Goal: Information Seeking & Learning: Check status

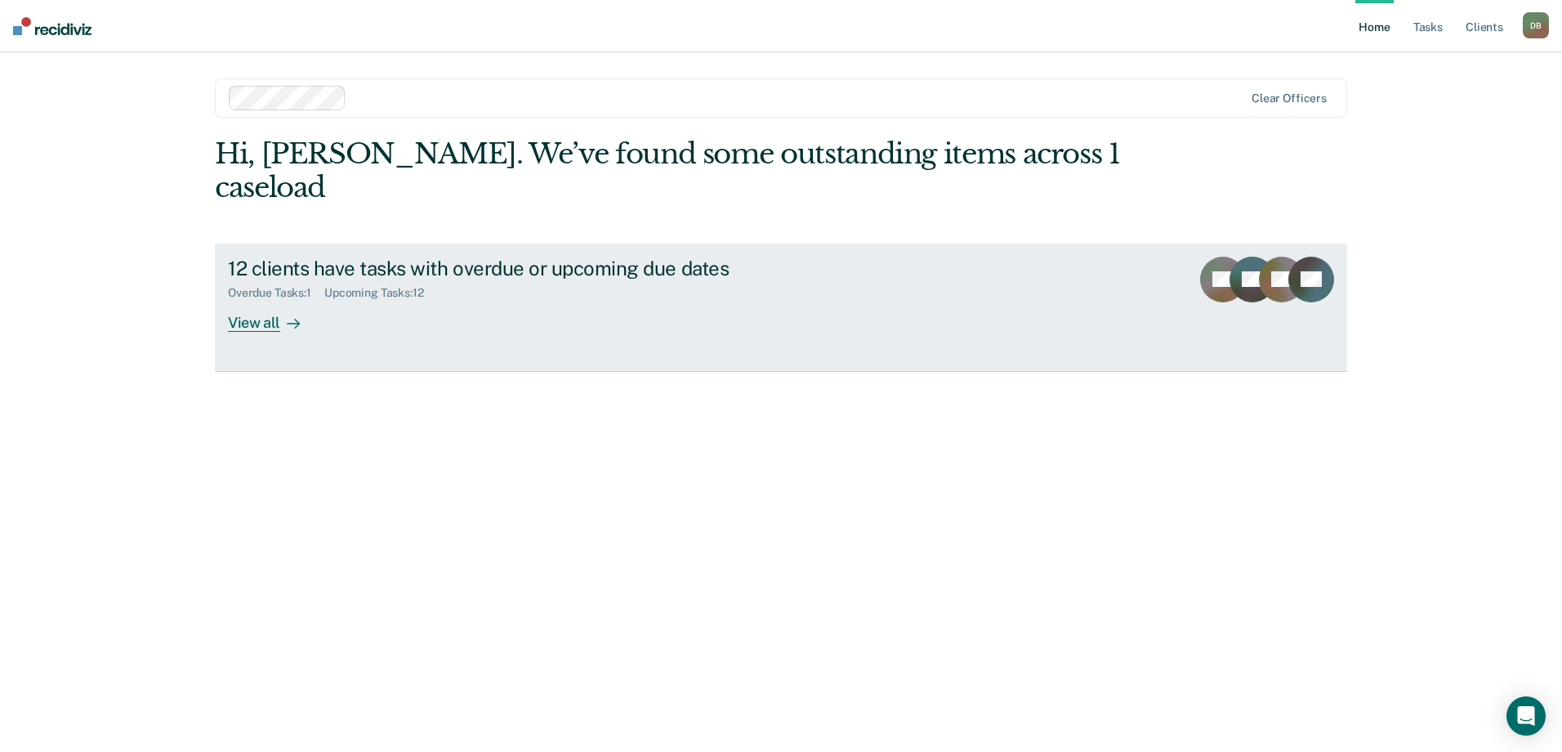
click at [248, 300] on div "View all" at bounding box center [274, 316] width 92 height 32
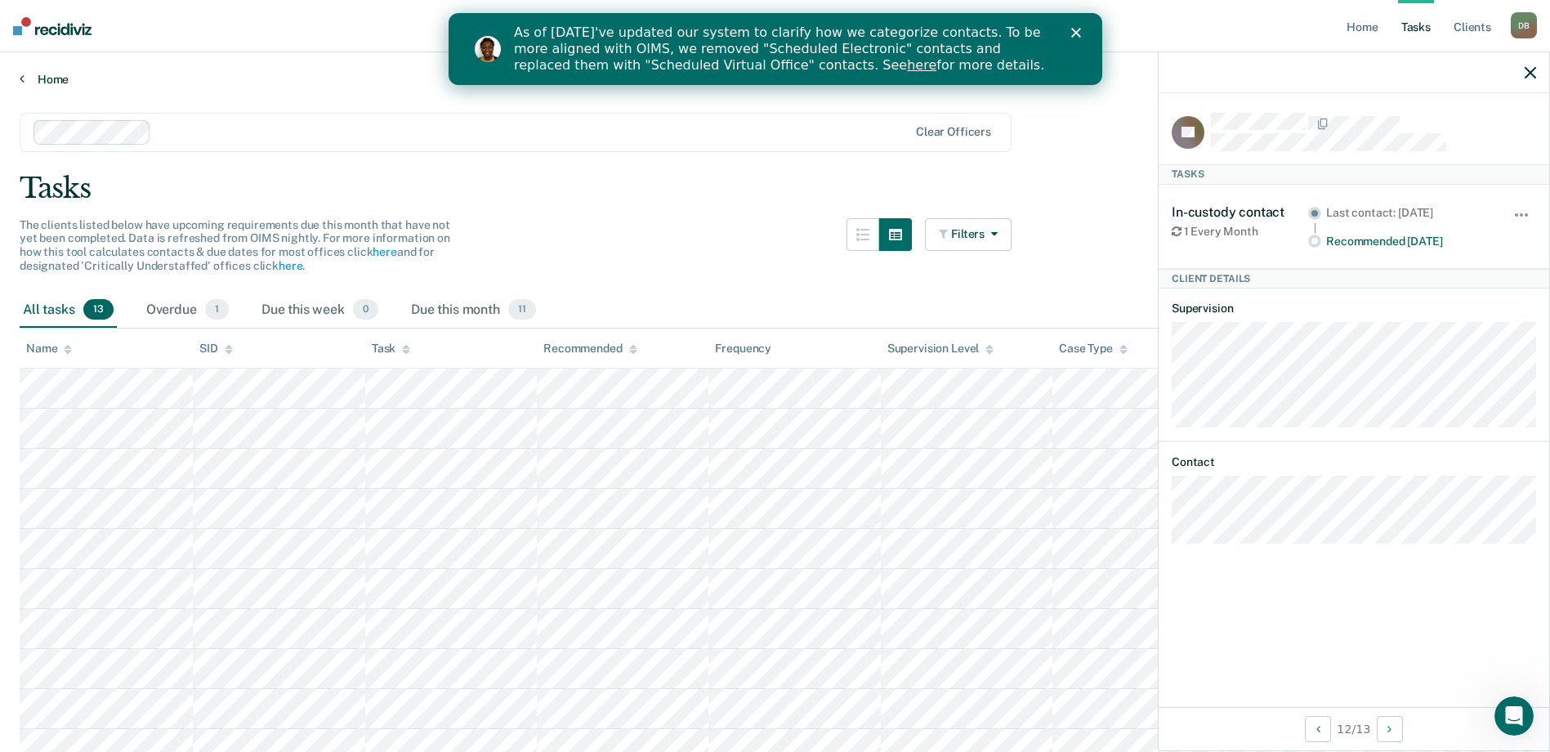
click at [57, 78] on link "Home" at bounding box center [775, 79] width 1511 height 15
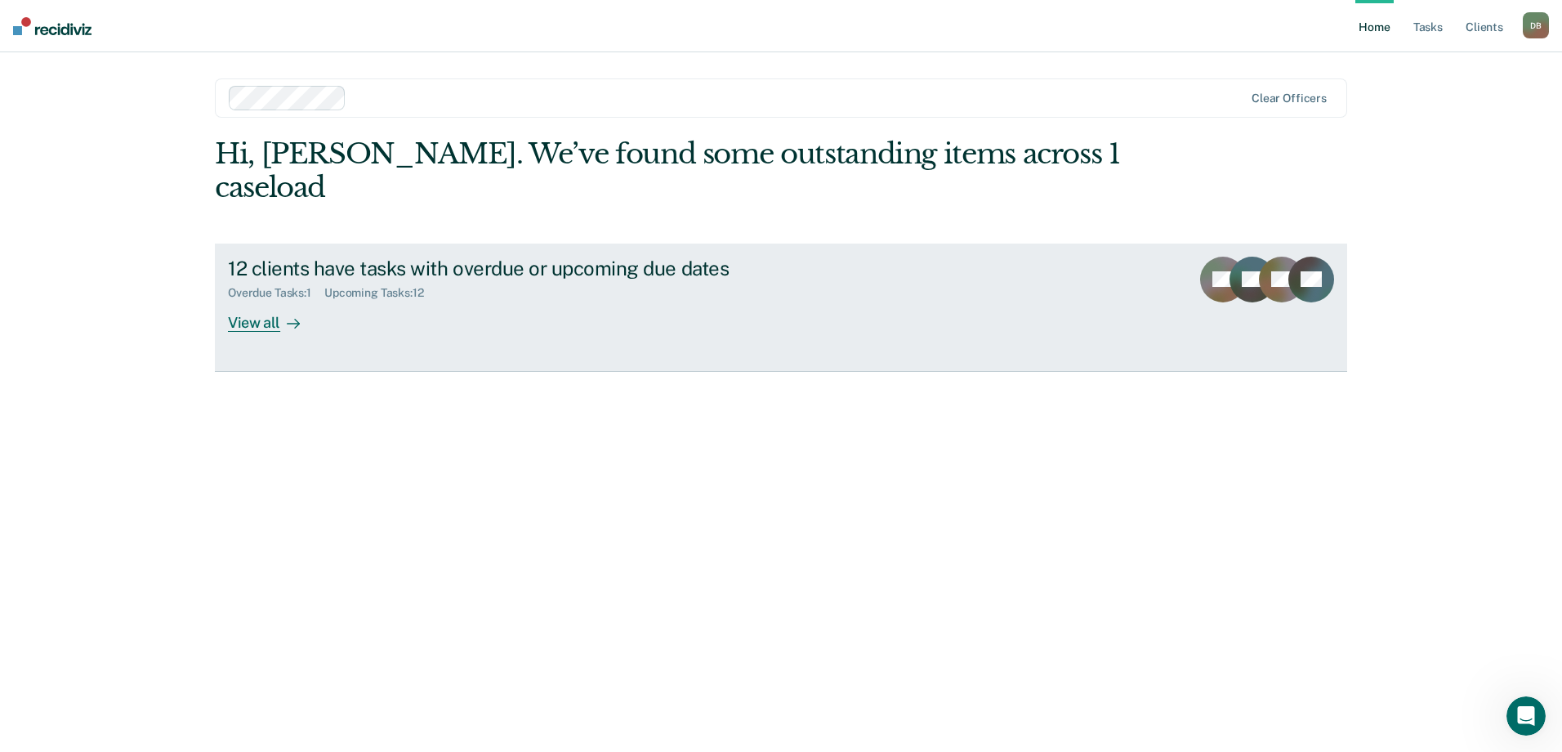
click at [247, 300] on div "View all" at bounding box center [274, 316] width 92 height 32
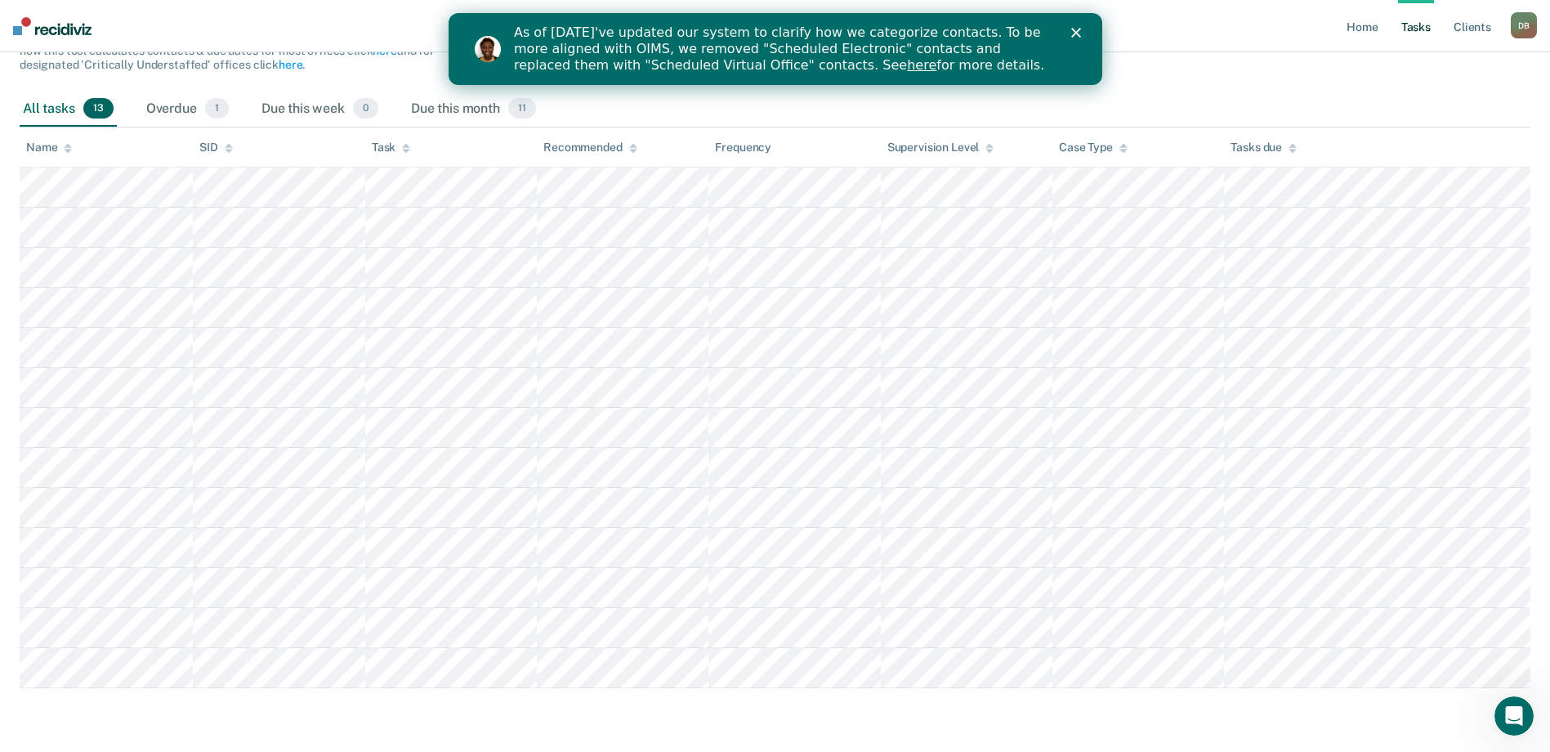
scroll to position [203, 0]
